Goal: Information Seeking & Learning: Learn about a topic

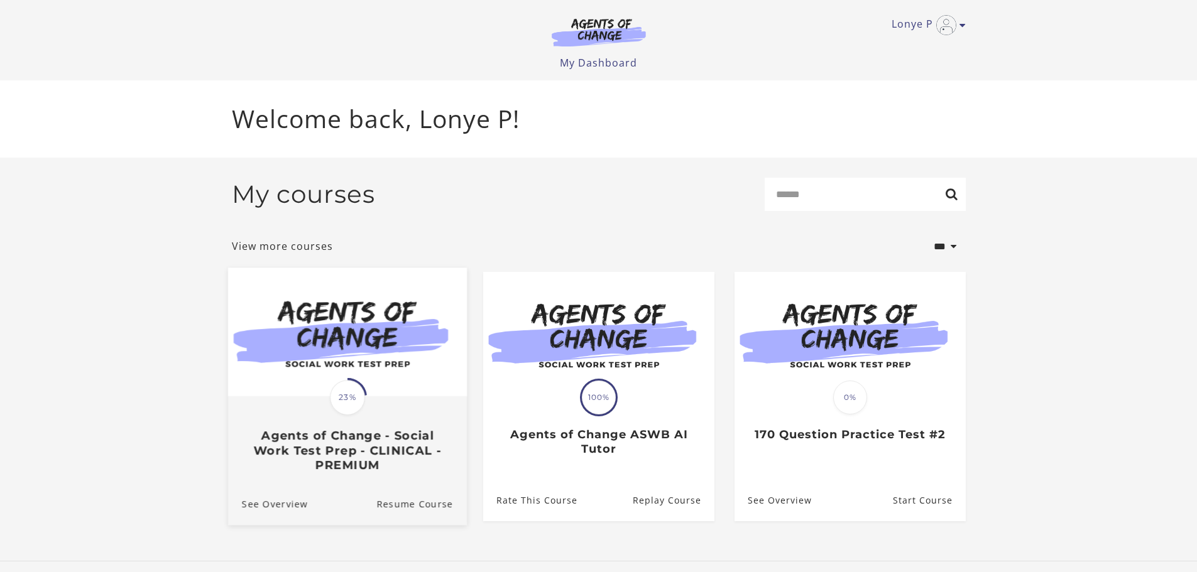
click at [380, 370] on img at bounding box center [346, 332] width 239 height 129
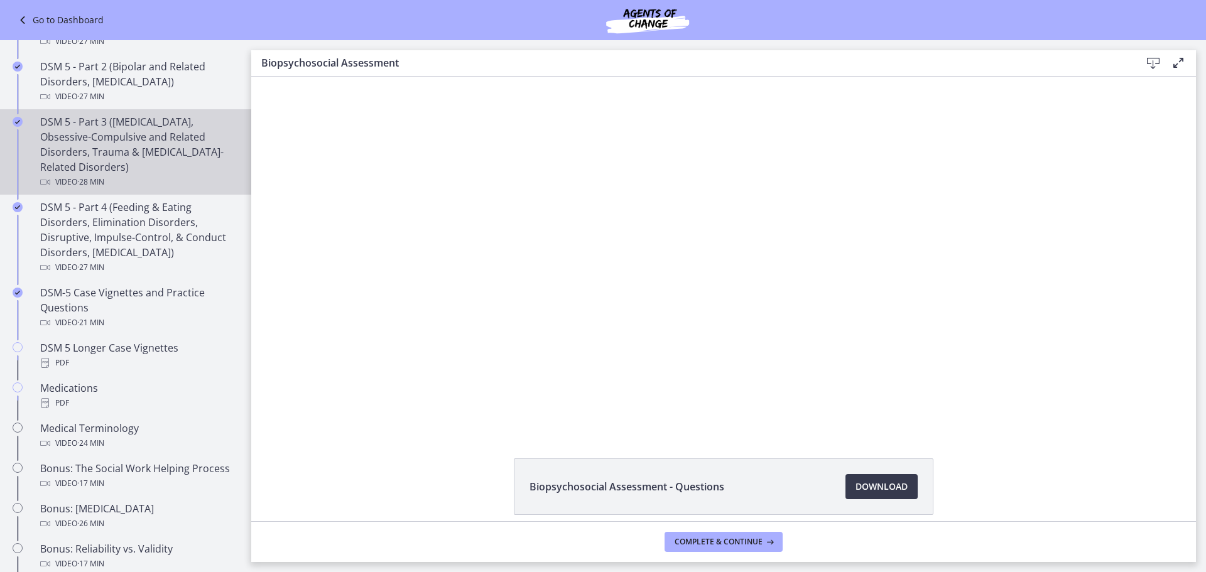
scroll to position [628, 0]
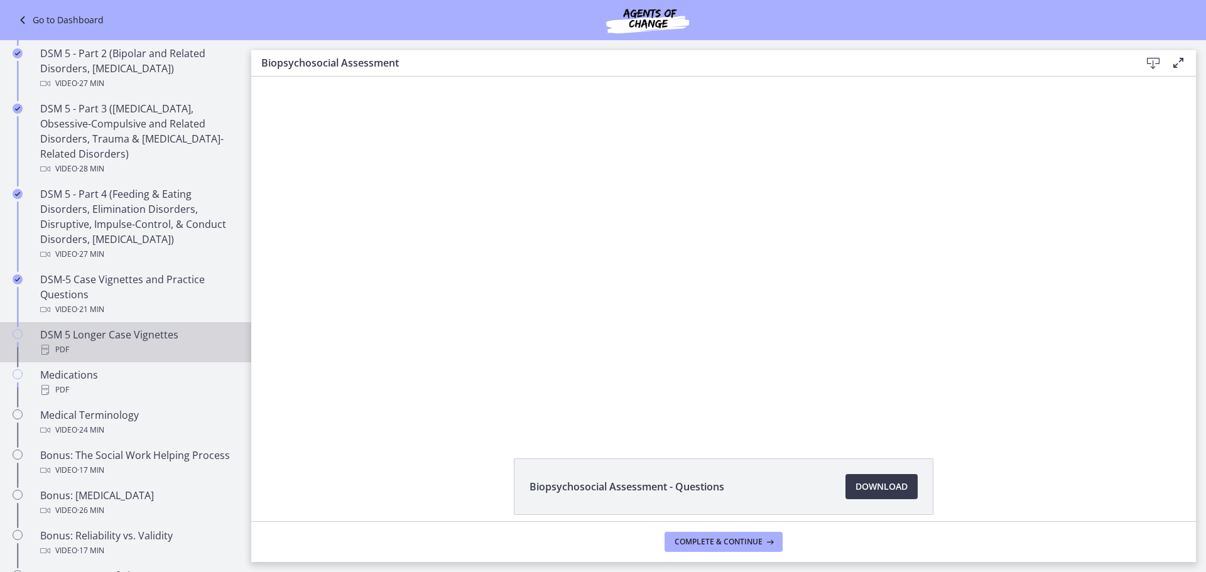
click at [100, 346] on div "PDF" at bounding box center [138, 349] width 196 height 15
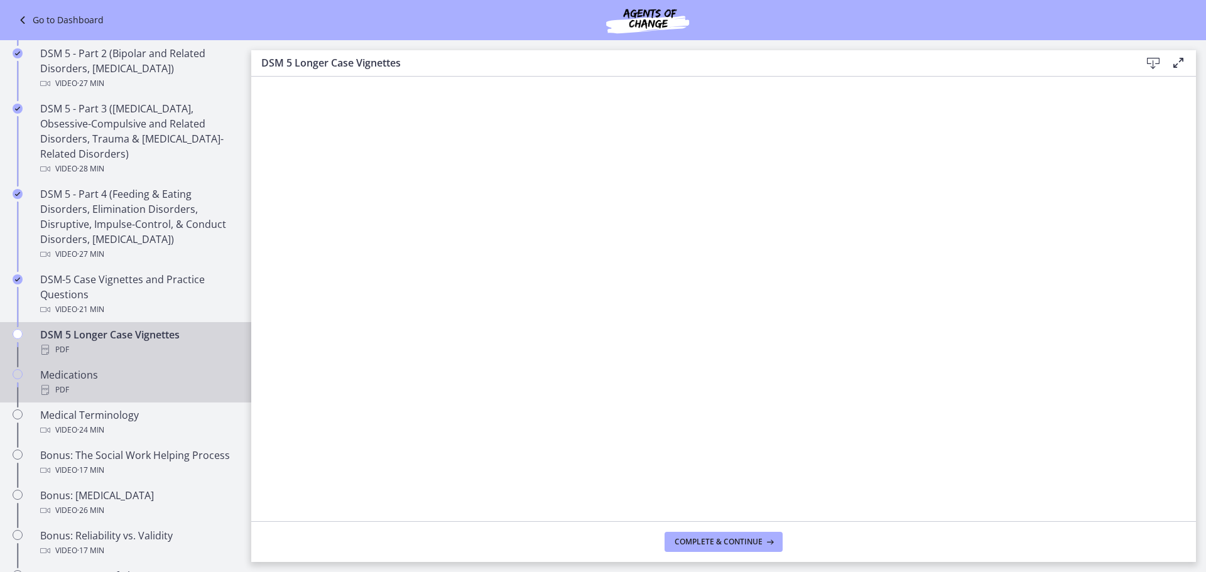
click at [100, 384] on div "PDF" at bounding box center [138, 390] width 196 height 15
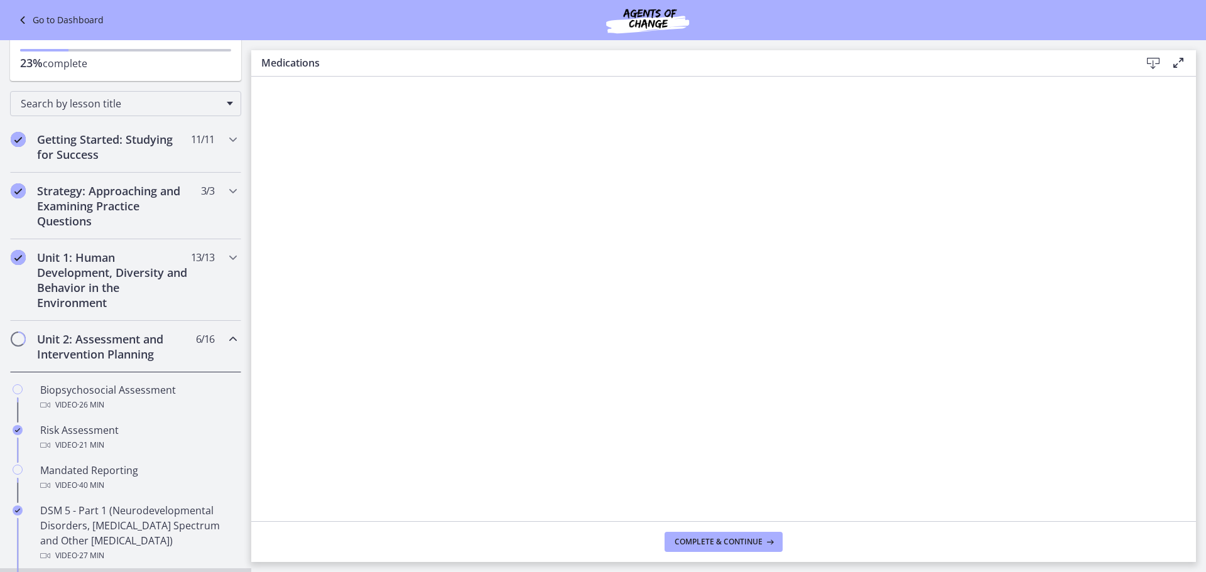
scroll to position [63, 0]
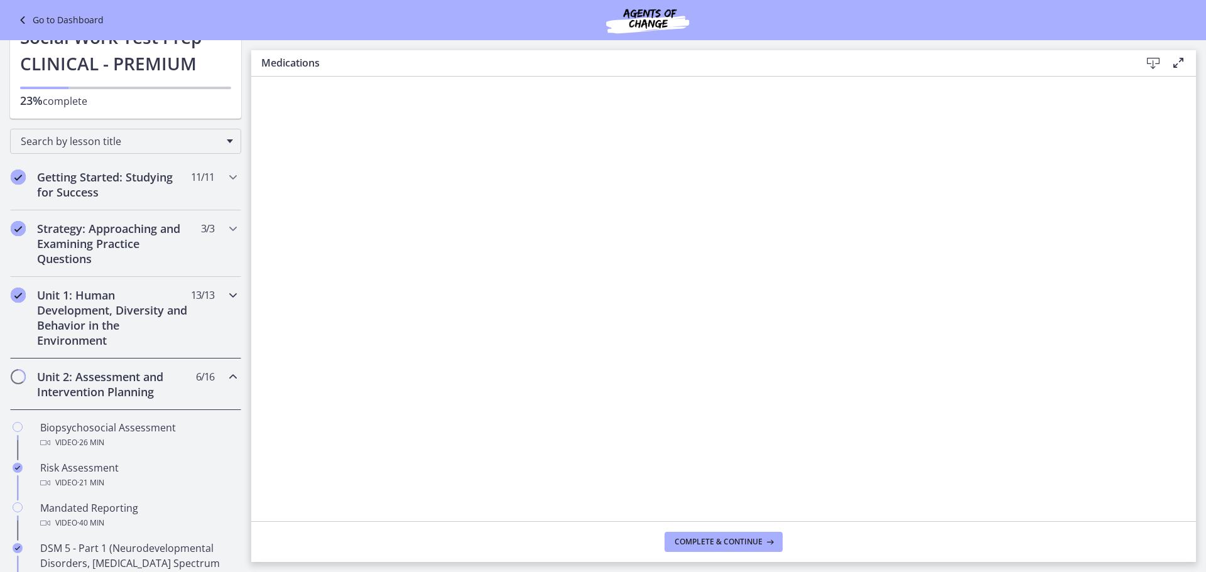
click at [138, 308] on h2 "Unit 1: Human Development, Diversity and Behavior in the Environment" at bounding box center [113, 318] width 153 height 60
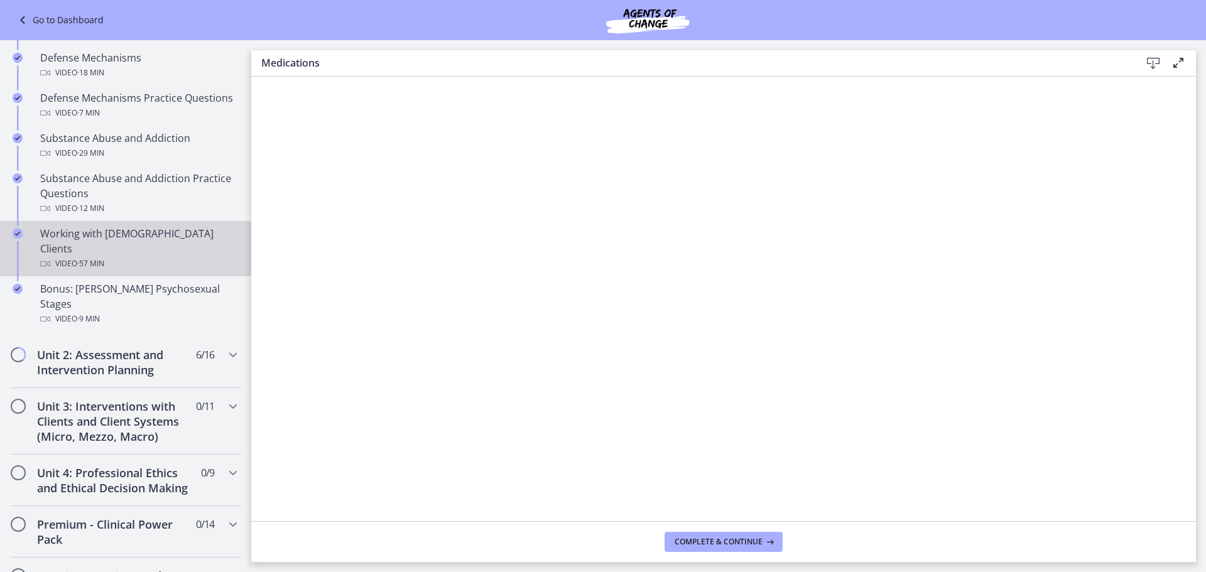
scroll to position [691, 0]
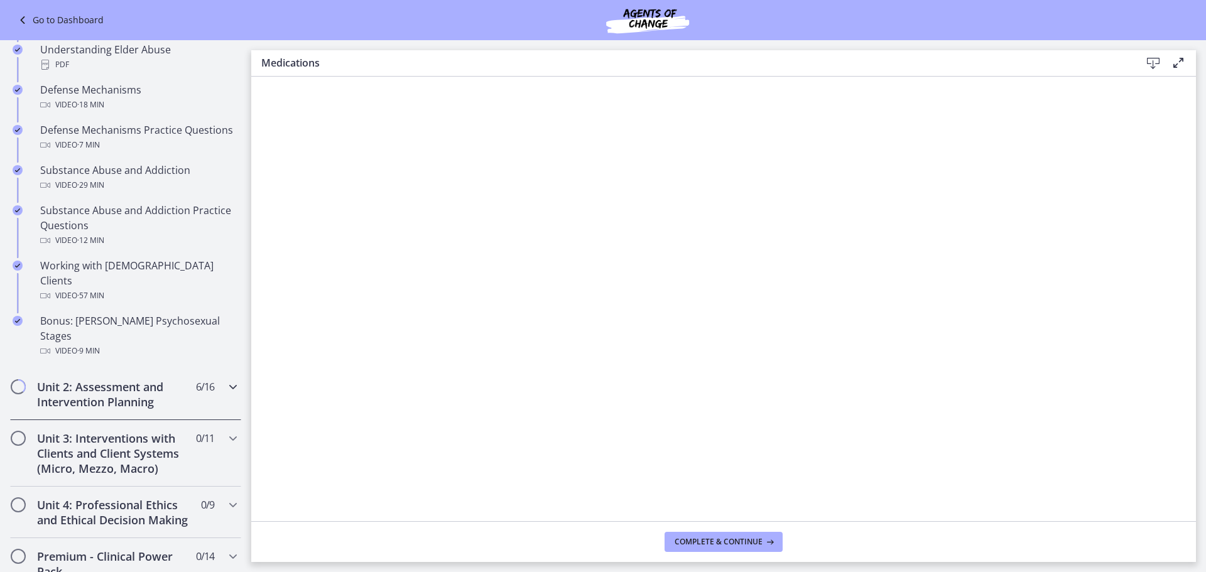
click at [90, 381] on div "Unit 2: Assessment and Intervention Planning 6 / 16 Completed" at bounding box center [125, 395] width 231 height 52
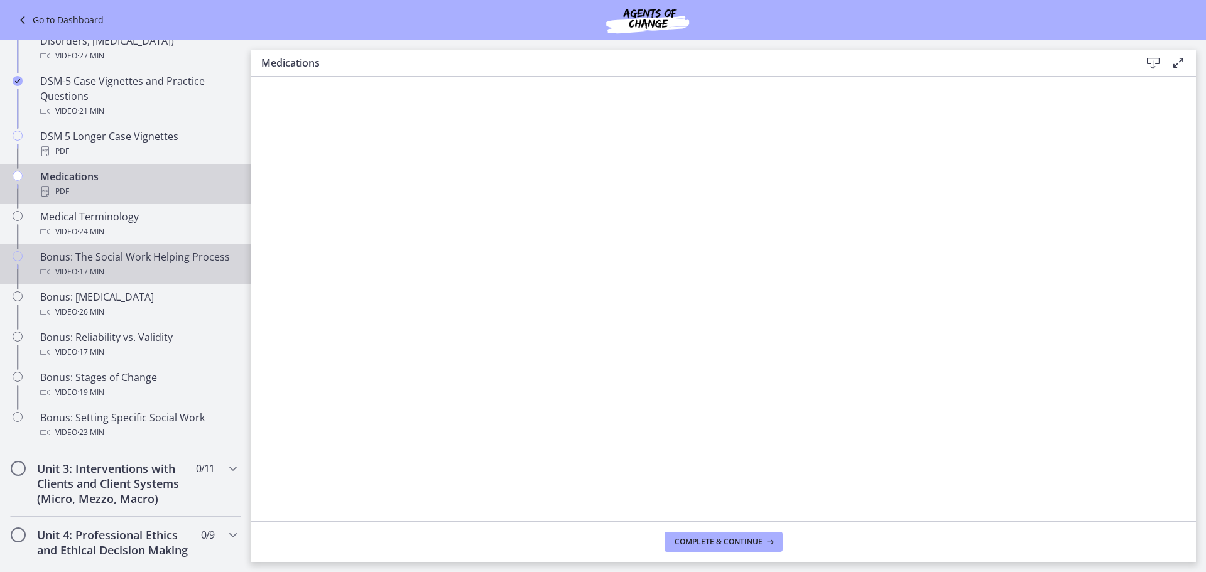
scroll to position [880, 0]
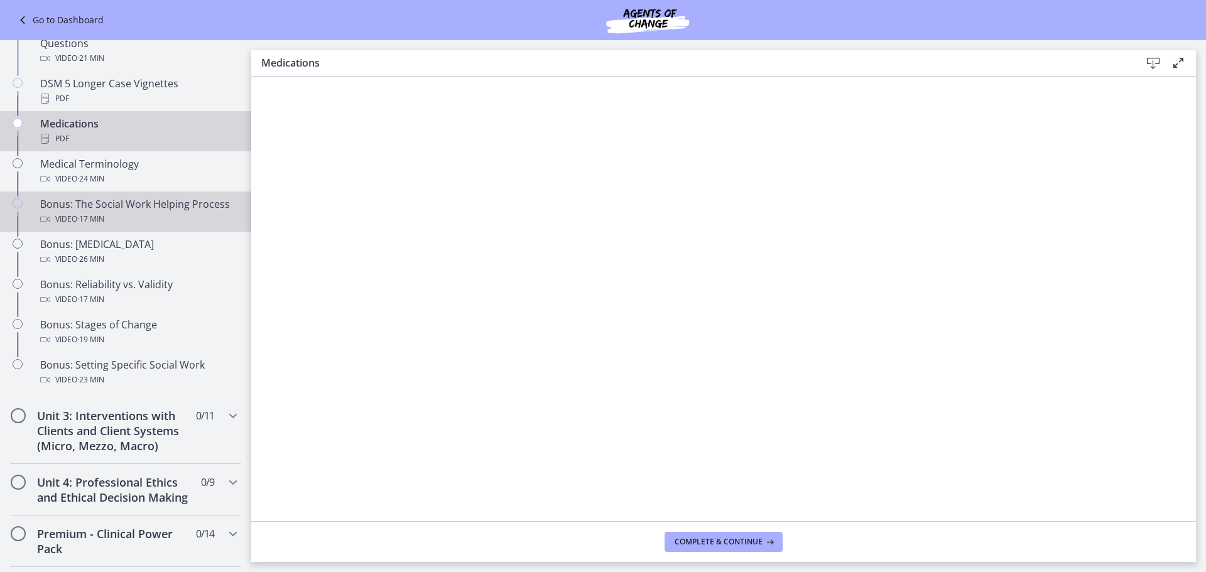
click at [140, 222] on div "Video · 17 min" at bounding box center [138, 219] width 196 height 15
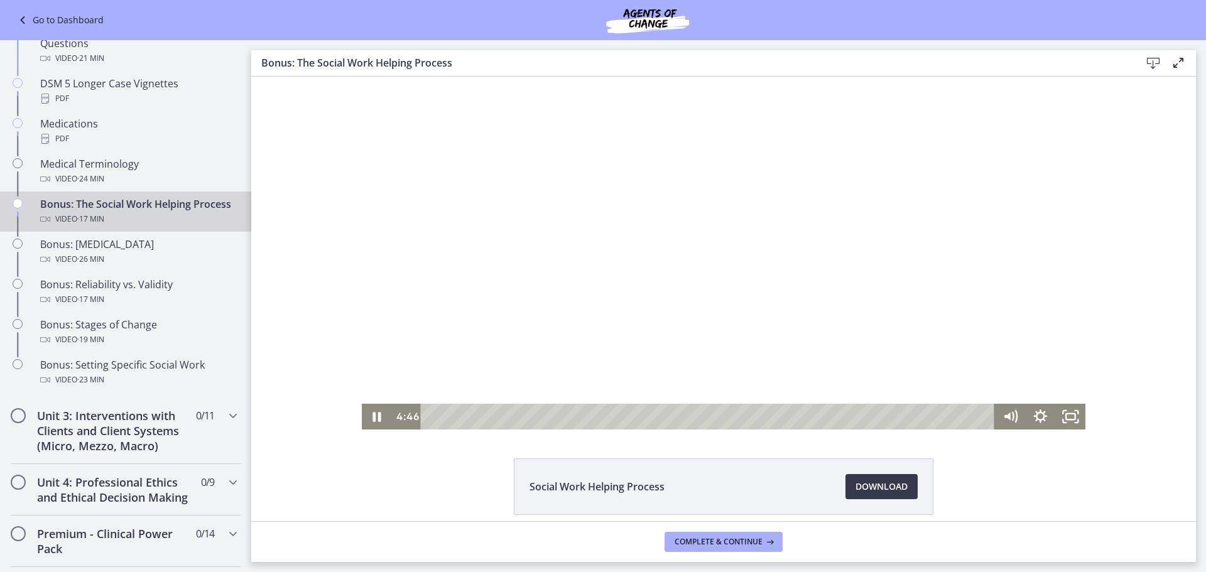
click at [681, 319] on div at bounding box center [724, 253] width 725 height 353
